Goal: Task Accomplishment & Management: Manage account settings

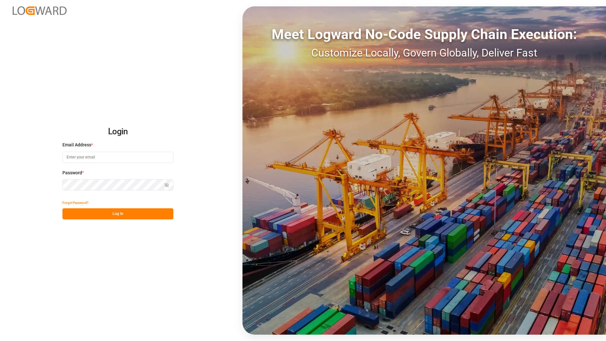
click at [92, 157] on input at bounding box center [117, 157] width 111 height 11
click at [94, 155] on input "[PERSON_NAME].Zebere" at bounding box center [117, 157] width 111 height 11
type input "[PERSON_NAME][EMAIL_ADDRESS][DOMAIN_NAME]"
click at [123, 215] on button "Log In" at bounding box center [117, 213] width 111 height 11
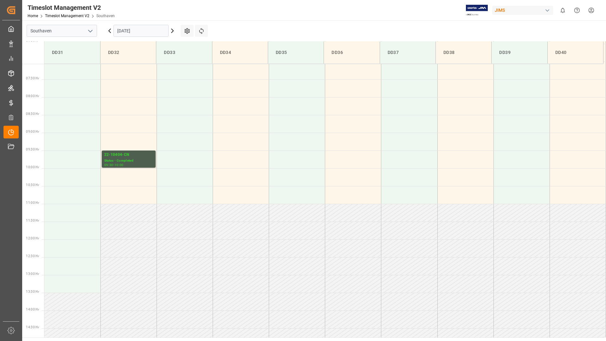
scroll to position [236, 0]
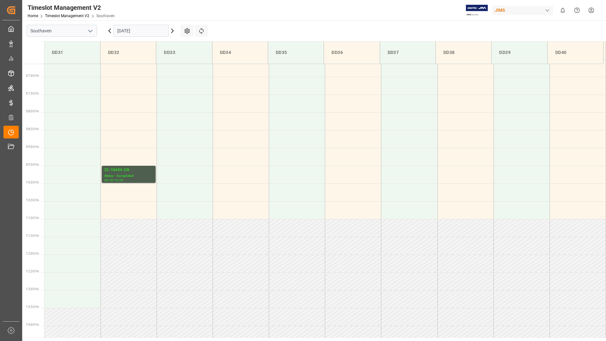
click at [109, 32] on icon at bounding box center [110, 31] width 8 height 8
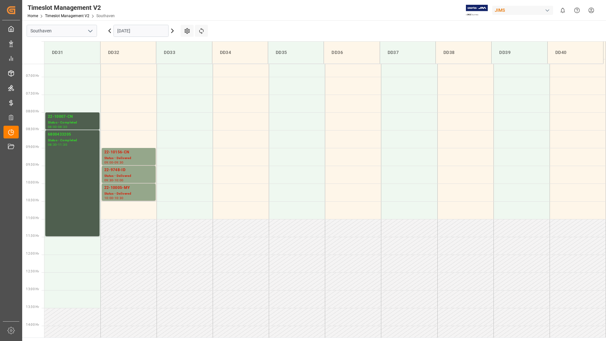
click at [110, 32] on icon at bounding box center [110, 31] width 2 height 4
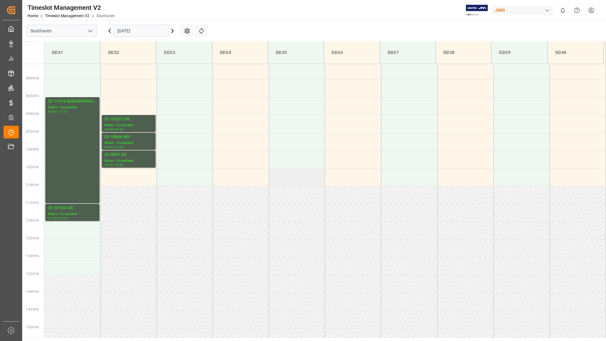
scroll to position [267, 0]
click at [110, 30] on icon at bounding box center [110, 31] width 2 height 4
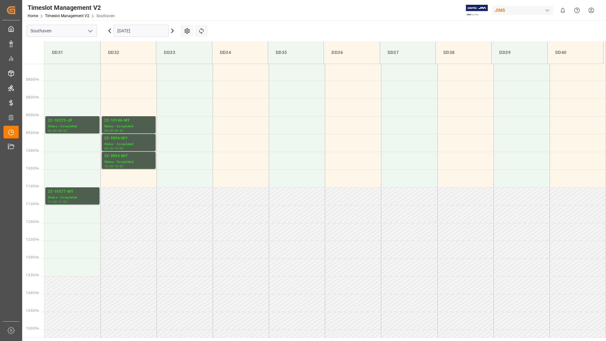
scroll to position [236, 0]
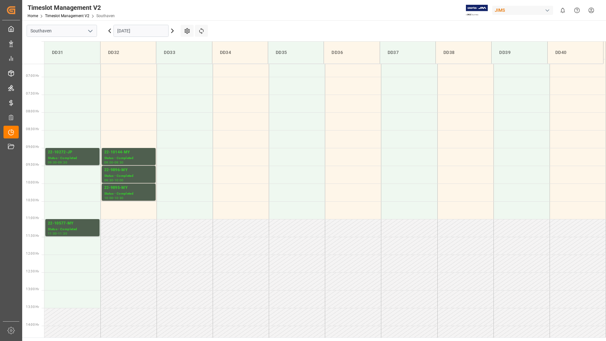
click at [110, 30] on icon at bounding box center [110, 31] width 8 height 8
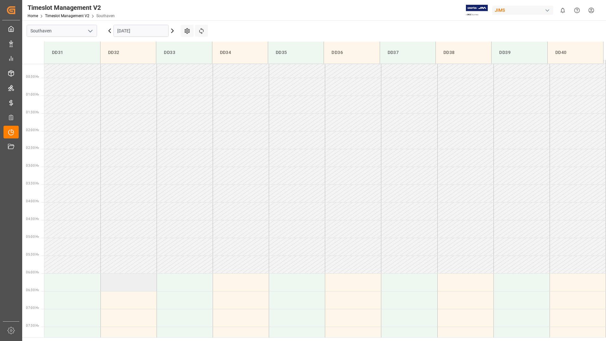
scroll to position [0, 0]
click at [174, 30] on icon at bounding box center [173, 31] width 8 height 8
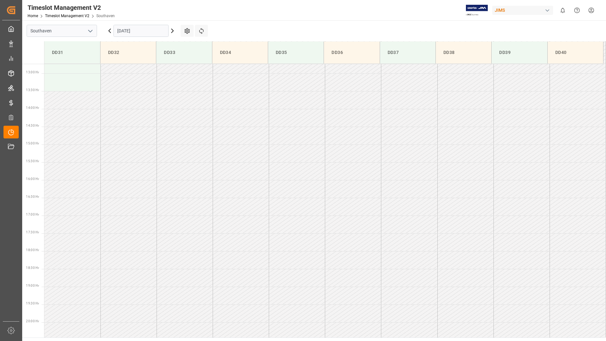
scroll to position [458, 0]
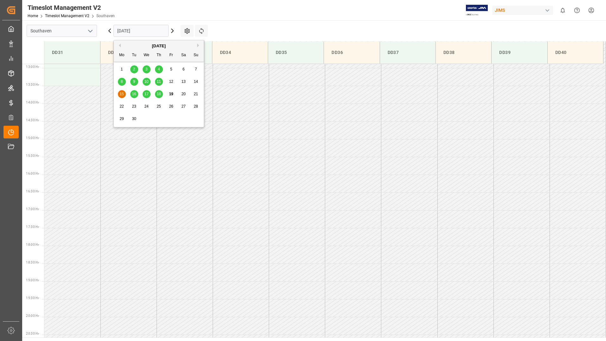
click at [152, 30] on input "[DATE]" at bounding box center [141, 31] width 55 height 12
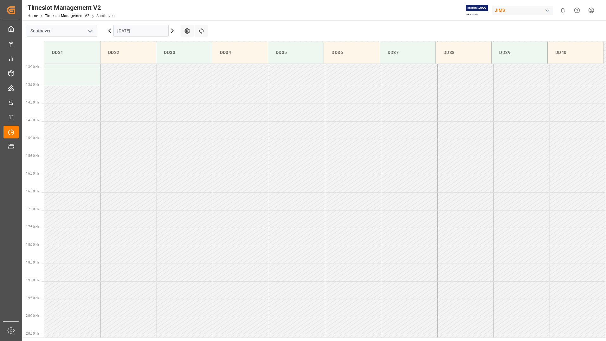
drag, startPoint x: 138, startPoint y: 97, endPoint x: 116, endPoint y: 166, distance: 72.3
click at [116, 166] on td at bounding box center [129, 166] width 56 height 18
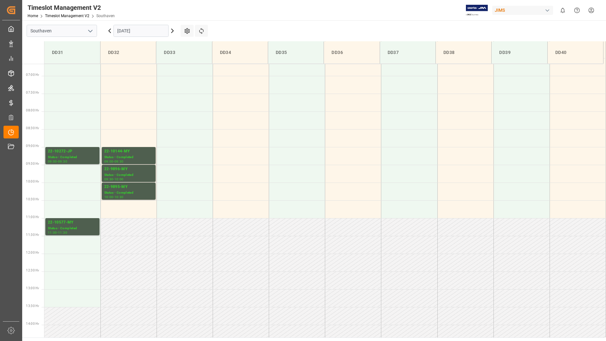
scroll to position [236, 0]
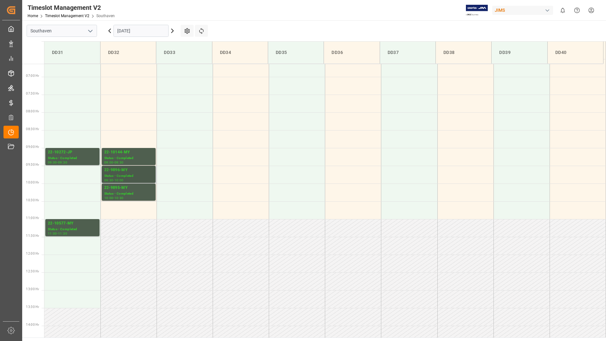
click at [143, 172] on div "22-9896-MY" at bounding box center [128, 170] width 49 height 6
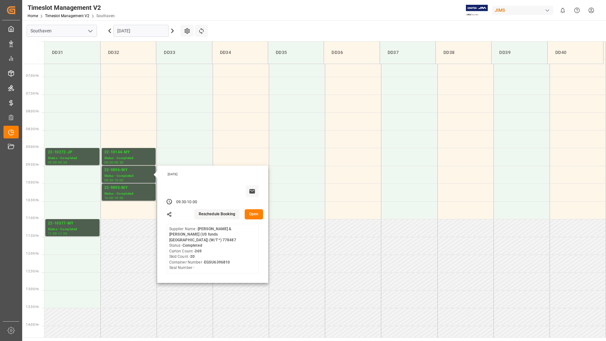
click at [257, 216] on button "Open" at bounding box center [254, 214] width 18 height 10
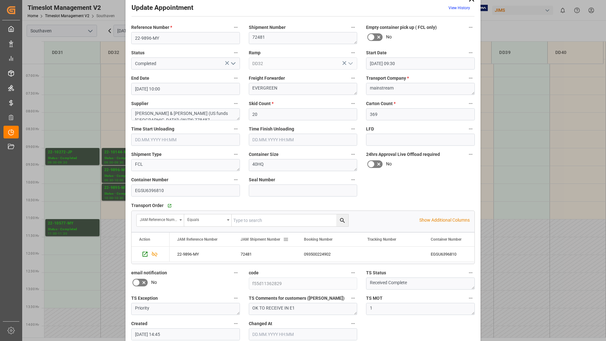
scroll to position [0, 0]
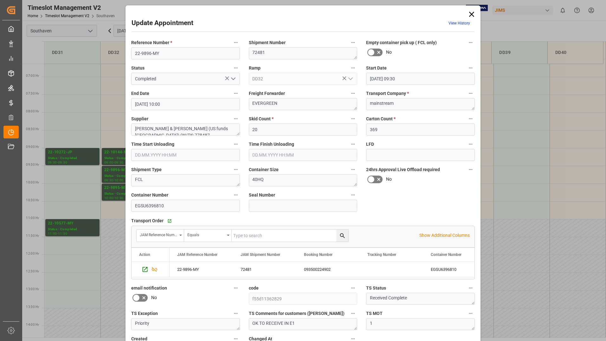
drag, startPoint x: 286, startPoint y: 236, endPoint x: 393, endPoint y: 221, distance: 108.0
click at [393, 221] on div "Transport Order   Go to Shipment Tracking Grid" at bounding box center [303, 221] width 344 height 10
drag, startPoint x: 390, startPoint y: 225, endPoint x: 512, endPoint y: 213, distance: 122.7
click at [512, 213] on div "Update Appointment View History Reference Number * 22-9896-MY Shipment Number 7…" at bounding box center [303, 170] width 606 height 341
click at [471, 14] on icon at bounding box center [471, 14] width 5 height 5
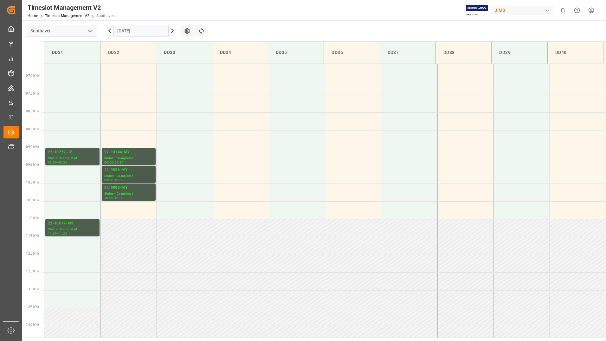
click at [120, 173] on div "Status - Completed" at bounding box center [128, 175] width 49 height 5
click at [172, 31] on icon at bounding box center [173, 31] width 8 height 8
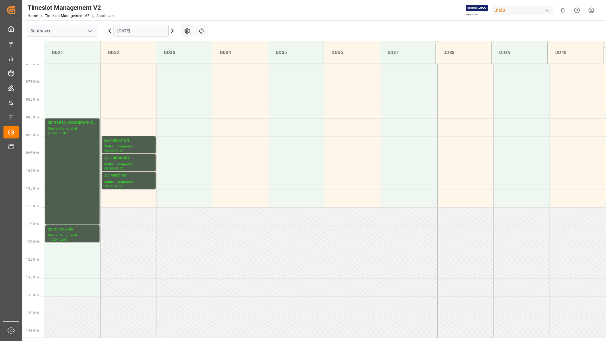
scroll to position [236, 0]
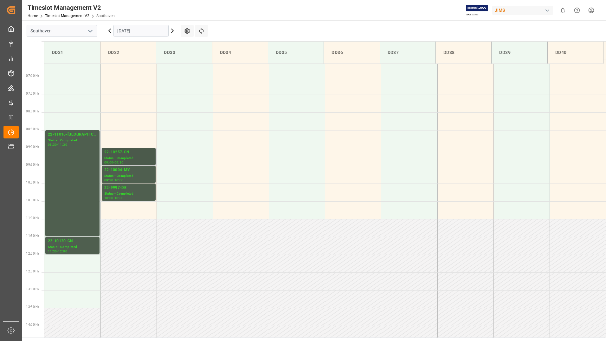
click at [133, 155] on div "22-10257-CN" at bounding box center [128, 152] width 49 height 6
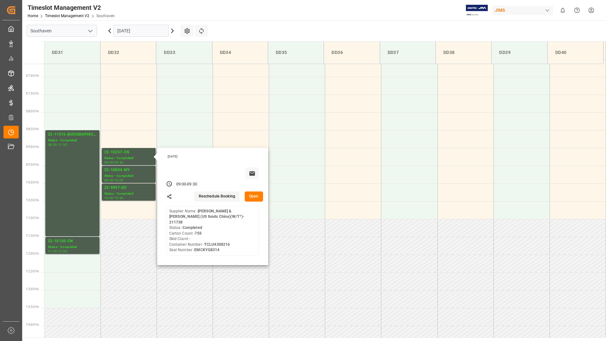
click at [252, 201] on div "[DATE] 09:00 - 09:30 Reschedule Booking Open Supplier Name - [PERSON_NAME][GEOG…" at bounding box center [212, 206] width 111 height 117
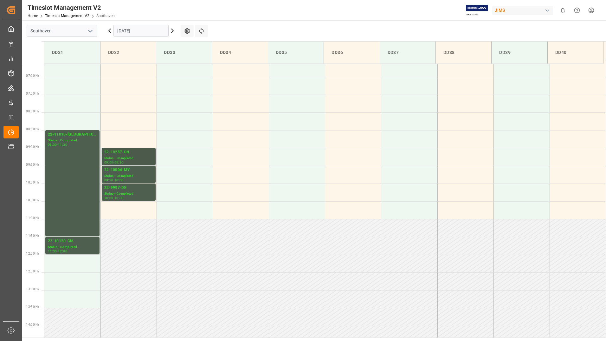
click at [146, 159] on div "Status - Completed" at bounding box center [128, 157] width 49 height 5
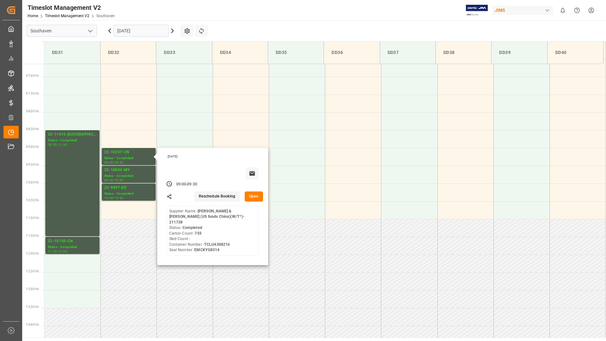
click at [257, 199] on button "Open" at bounding box center [254, 196] width 18 height 10
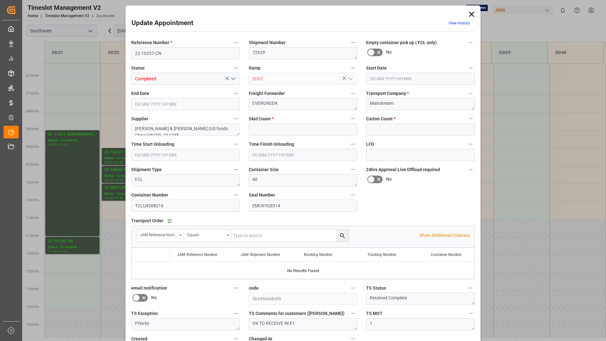
type input "0"
type input "755"
type input "[DATE] 09:00"
type input "[DATE] 09:30"
type input "[DATE] 14:57"
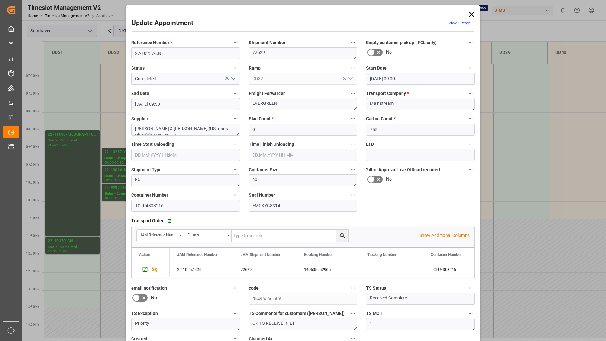
drag, startPoint x: 257, startPoint y: 199, endPoint x: 472, endPoint y: 14, distance: 283.3
click at [472, 14] on icon at bounding box center [471, 14] width 9 height 9
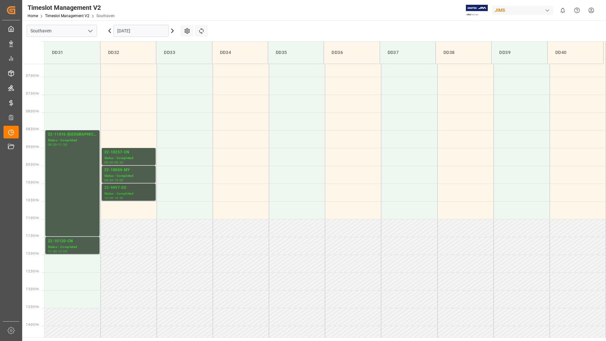
click at [129, 191] on div "22-9997-DE" at bounding box center [128, 188] width 49 height 6
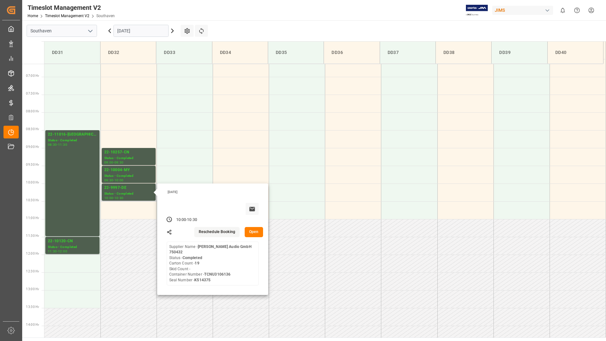
click at [254, 234] on button "Open" at bounding box center [254, 232] width 18 height 10
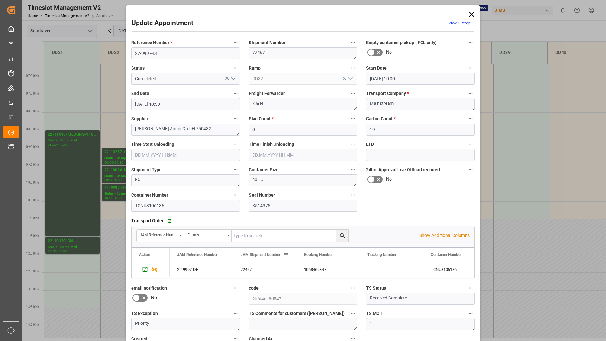
drag, startPoint x: 252, startPoint y: 254, endPoint x: 251, endPoint y: 260, distance: 6.3
drag, startPoint x: 251, startPoint y: 261, endPoint x: 415, endPoint y: 210, distance: 172.4
click at [415, 210] on div "Reference Number * 22-9997-DE Shipment Number 72467 Empty container pick up ( F…" at bounding box center [303, 196] width 353 height 321
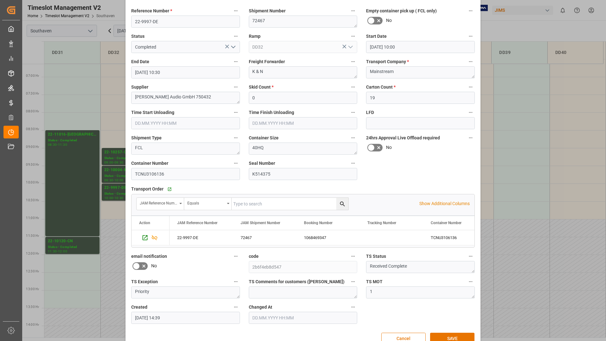
scroll to position [0, 0]
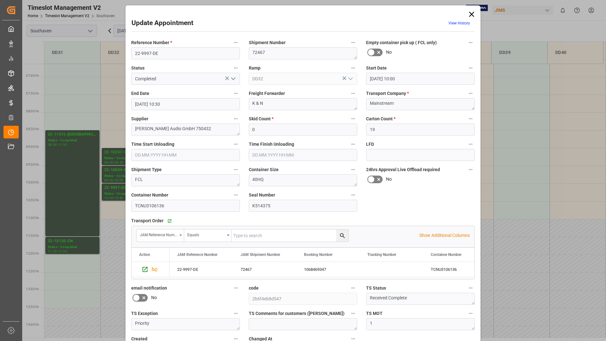
click at [472, 14] on icon at bounding box center [471, 14] width 9 height 9
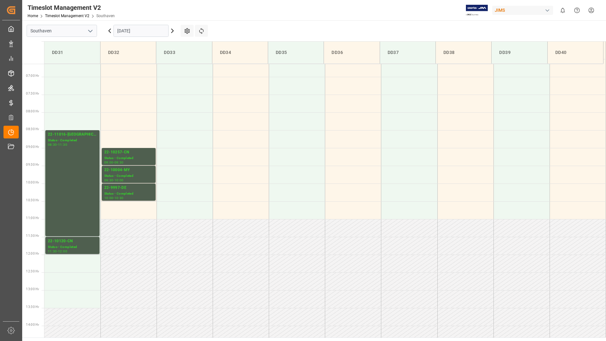
click at [173, 30] on icon at bounding box center [173, 31] width 2 height 4
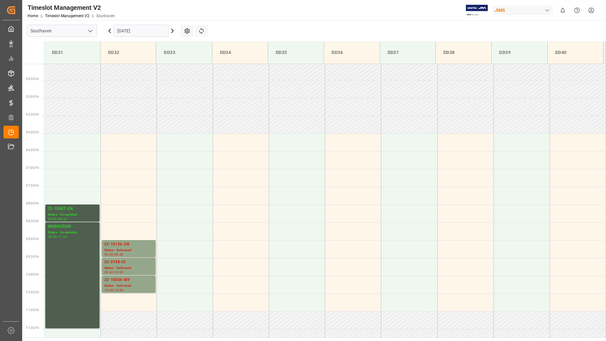
scroll to position [140, 0]
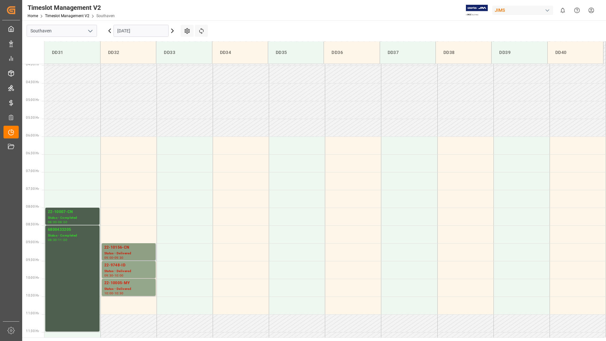
click at [134, 252] on div "Status - Delivered" at bounding box center [128, 253] width 49 height 5
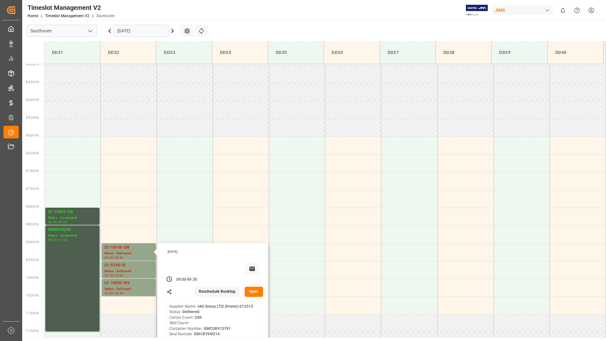
click at [260, 292] on button "Open" at bounding box center [254, 291] width 18 height 10
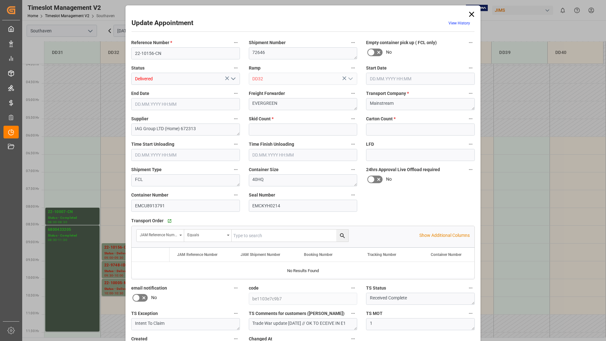
type input "0"
type input "350"
type input "[DATE] 09:00"
type input "[DATE] 09:30"
type input "[DATE] 15:02"
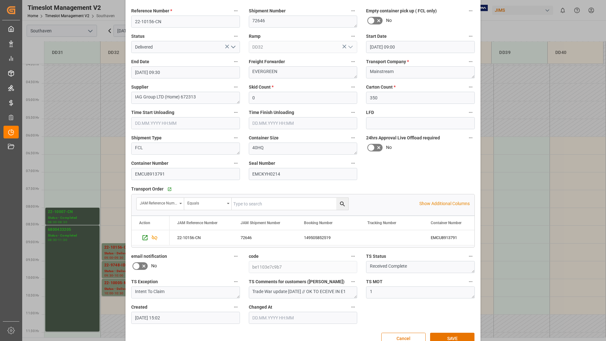
scroll to position [0, 0]
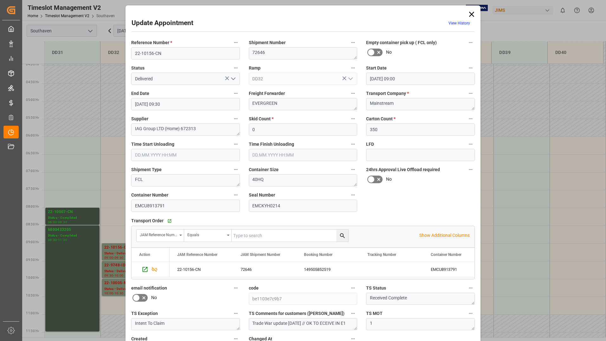
click at [472, 15] on icon at bounding box center [471, 14] width 5 height 5
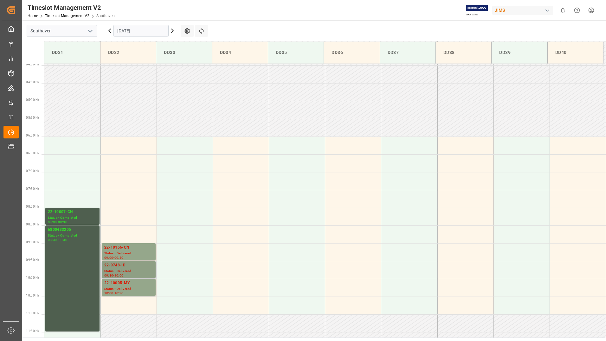
click at [124, 271] on div "Status - Delivered" at bounding box center [128, 270] width 49 height 5
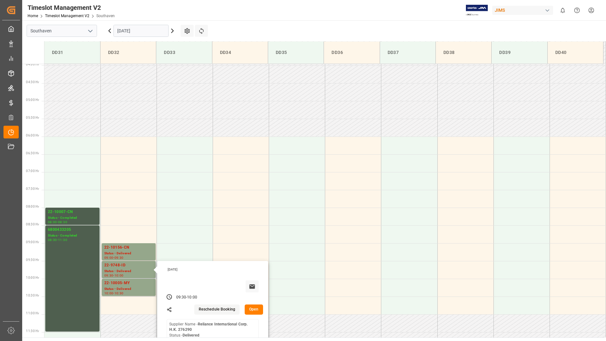
click at [222, 282] on div "[DATE]" at bounding box center [212, 279] width 101 height 26
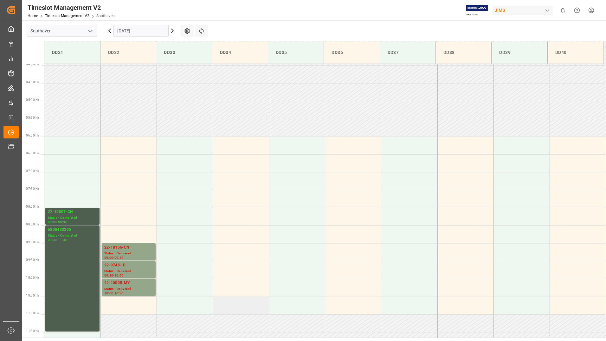
drag, startPoint x: 222, startPoint y: 282, endPoint x: 218, endPoint y: 312, distance: 30.4
drag, startPoint x: 218, startPoint y: 312, endPoint x: 146, endPoint y: 290, distance: 75.3
click at [146, 290] on div "Status - Delivered" at bounding box center [128, 288] width 49 height 5
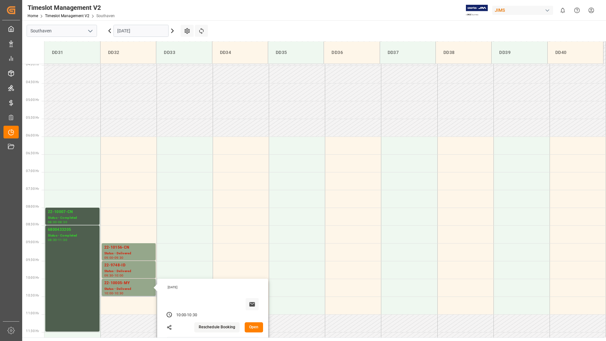
click at [214, 299] on div "[DATE]" at bounding box center [212, 296] width 101 height 26
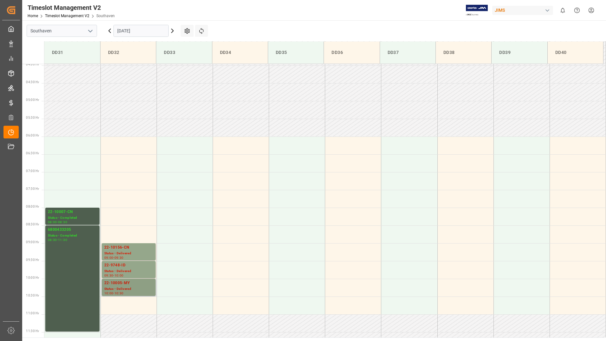
click at [142, 290] on div "Status - Delivered" at bounding box center [128, 288] width 49 height 5
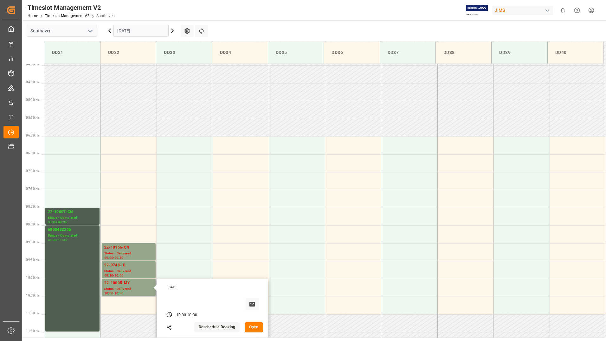
click at [251, 329] on button "Open" at bounding box center [254, 327] width 18 height 10
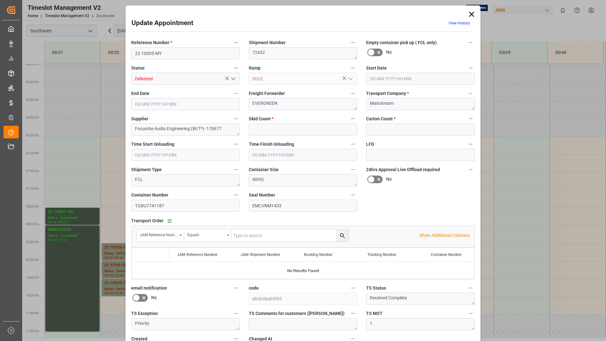
type input "0"
type input "1555"
type input "[DATE] 10:00"
type input "[DATE] 10:30"
type input "[DATE] 14:48"
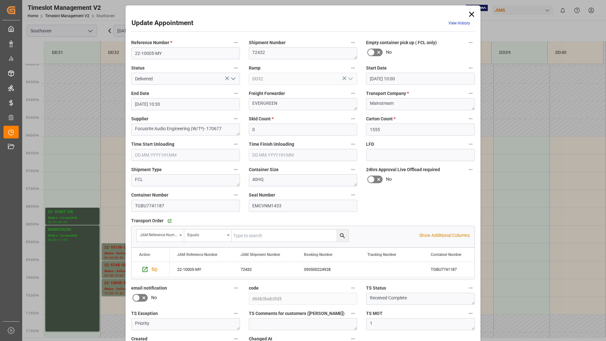
click at [116, 156] on div "Update Appointment View History Reference Number * 22-10005-MY Shipment Number …" at bounding box center [303, 170] width 606 height 341
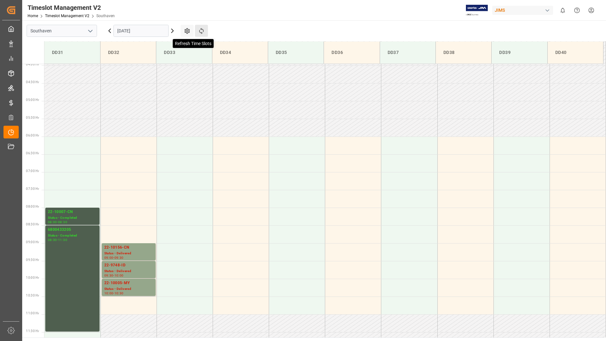
click at [201, 31] on icon at bounding box center [201, 31] width 7 height 7
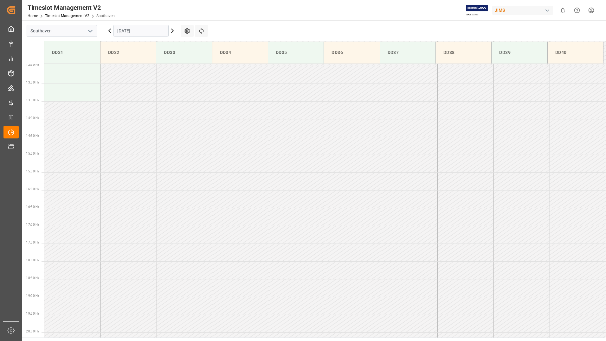
scroll to position [458, 0]
drag, startPoint x: 287, startPoint y: 84, endPoint x: 285, endPoint y: 100, distance: 16.3
drag, startPoint x: 288, startPoint y: 99, endPoint x: 171, endPoint y: 31, distance: 134.8
click at [171, 31] on icon at bounding box center [173, 31] width 8 height 8
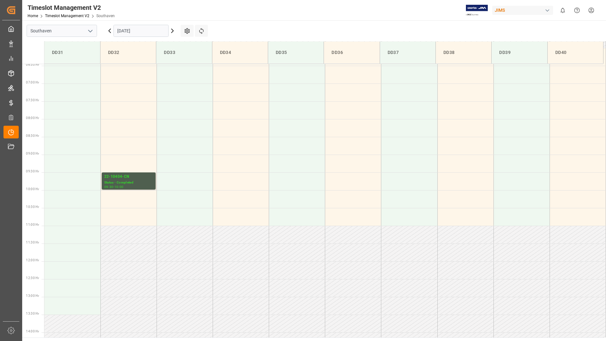
scroll to position [267, 0]
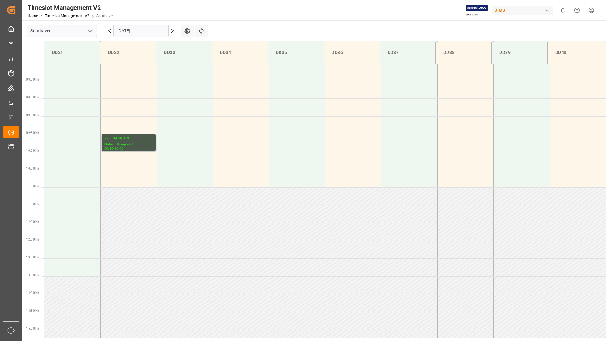
click at [127, 147] on div "Status - Completed" at bounding box center [128, 143] width 49 height 5
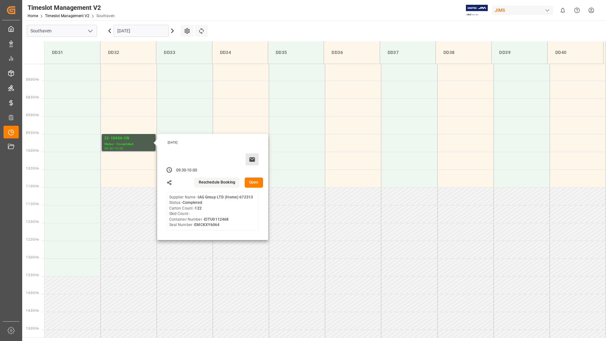
click at [252, 161] on icon at bounding box center [252, 159] width 6 height 4
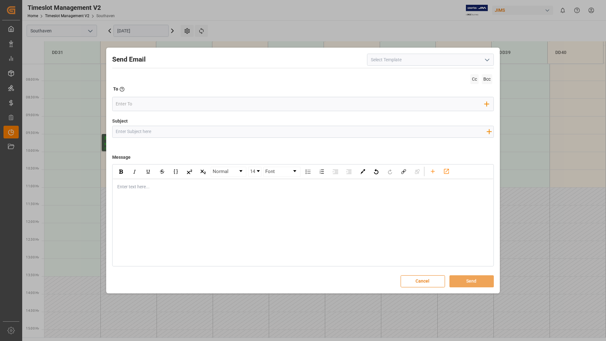
click at [486, 60] on icon "open menu" at bounding box center [488, 60] width 8 height 8
click at [495, 51] on div "Send Email email notification for carrier email notification Mem 24hrs Approval…" at bounding box center [303, 170] width 391 height 242
click at [495, 51] on div "Send Email Cc Bcc To Enter the TO Email address Add Field to To Subject Add fie…" at bounding box center [303, 170] width 391 height 242
click at [490, 103] on icon "button" at bounding box center [487, 104] width 10 height 10
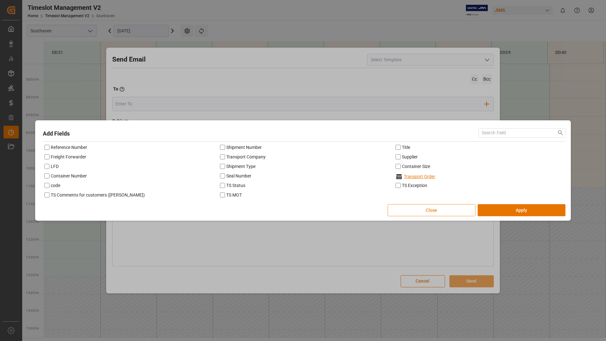
click at [434, 212] on button "Close" at bounding box center [432, 210] width 88 height 12
